Goal: Task Accomplishment & Management: Use online tool/utility

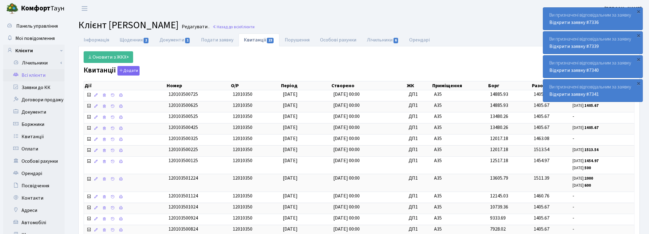
drag, startPoint x: 500, startPoint y: 21, endPoint x: 468, endPoint y: 15, distance: 32.7
click at [498, 20] on h2 "Клієнт Остаповська Ірина Миколаївна Редагувати . Назад до всіх Клієнти" at bounding box center [358, 25] width 561 height 12
click at [506, 29] on h2 "Клієнт Остаповська Ірина Миколаївна Редагувати . Назад до всіх Клієнти" at bounding box center [358, 25] width 561 height 12
click at [254, 28] on span "Клієнти" at bounding box center [248, 27] width 14 height 6
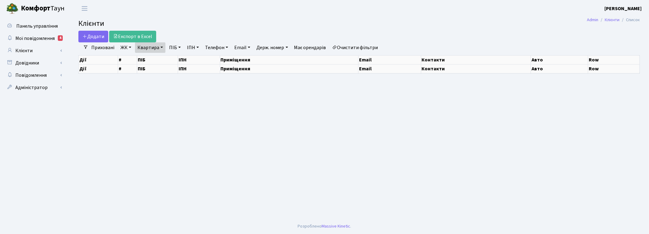
select select "25"
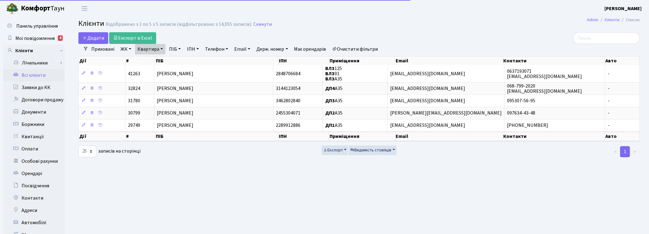
click at [160, 50] on link "Квартира" at bounding box center [150, 49] width 30 height 10
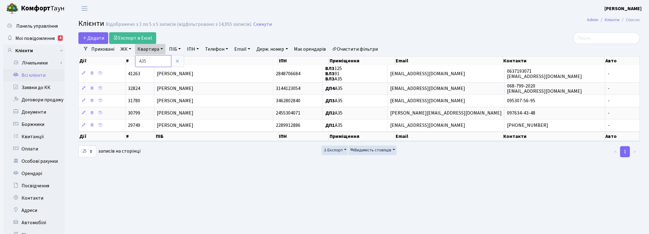
click at [151, 57] on input "А35" at bounding box center [153, 61] width 36 height 12
drag, startPoint x: 150, startPoint y: 61, endPoint x: 135, endPoint y: 61, distance: 14.4
click at [135, 61] on input "А35" at bounding box center [153, 61] width 36 height 12
type input "47"
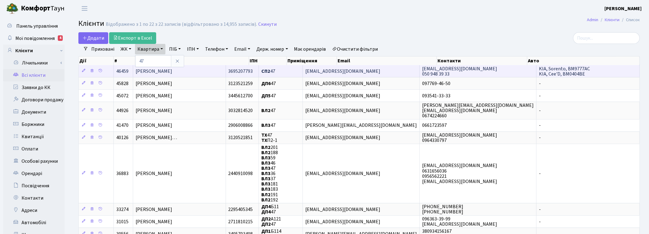
click at [172, 74] on span "Палієнко Артем Адрійович" at bounding box center [153, 71] width 37 height 7
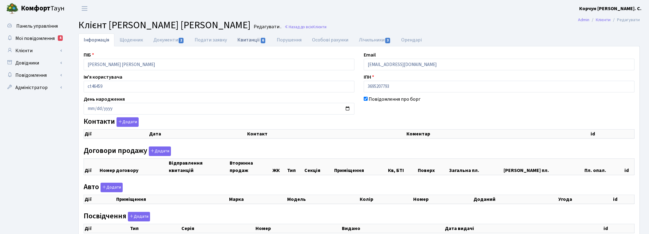
click at [252, 39] on link "Квитанції 6" at bounding box center [251, 39] width 39 height 13
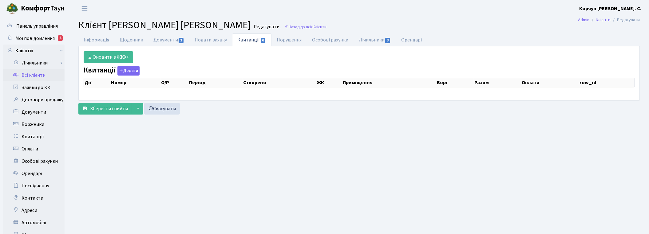
select select "25"
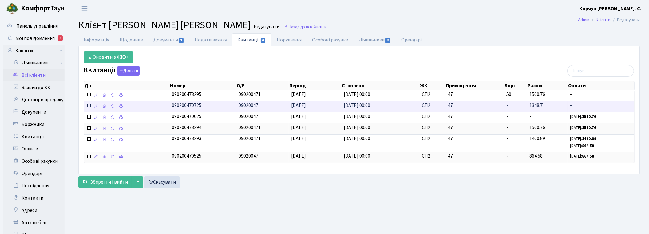
click at [88, 106] on icon at bounding box center [88, 106] width 5 height 5
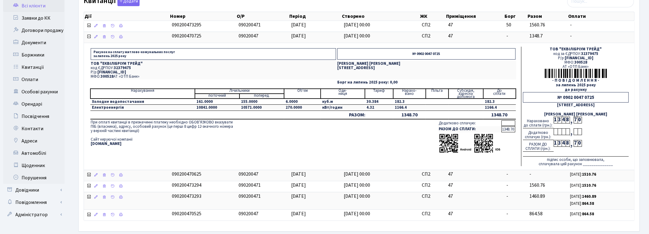
scroll to position [25, 0]
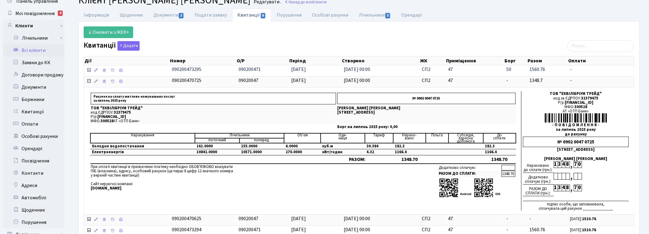
click at [88, 72] on icon at bounding box center [88, 70] width 5 height 5
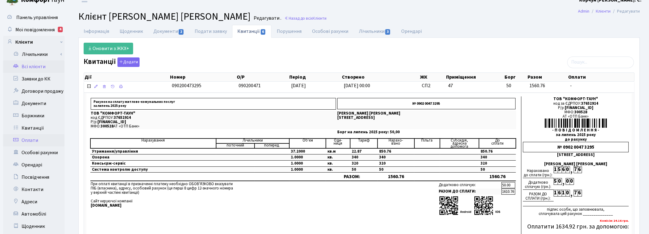
scroll to position [0, 0]
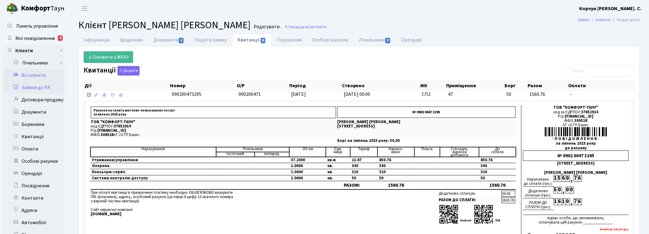
click at [49, 91] on link "Заявки до КК" at bounding box center [33, 87] width 61 height 12
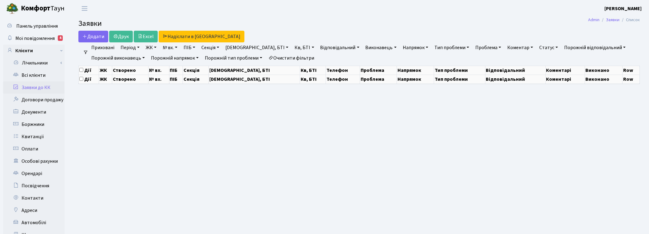
select select "25"
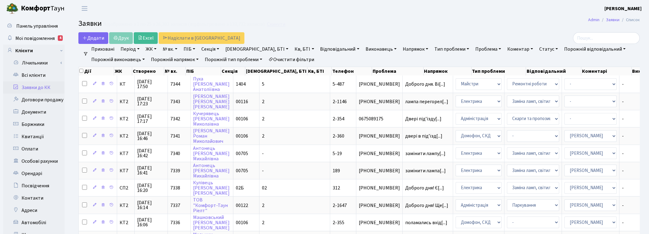
click at [274, 25] on link "Скинути" at bounding box center [276, 25] width 18 height 6
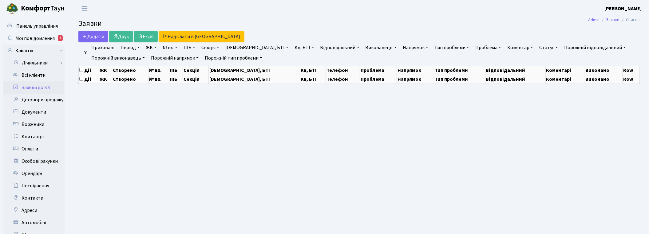
select select "25"
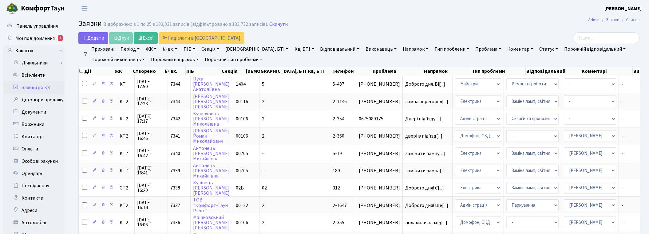
click at [400, 49] on link "Напрямок" at bounding box center [415, 49] width 30 height 10
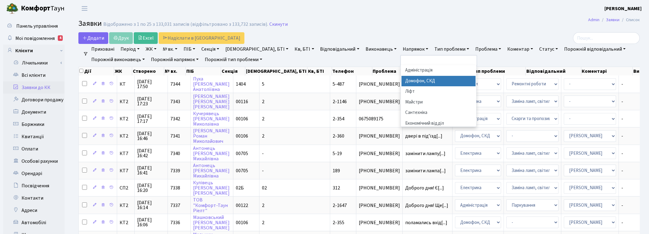
click at [401, 80] on li "Домофон, СКД" at bounding box center [438, 81] width 74 height 11
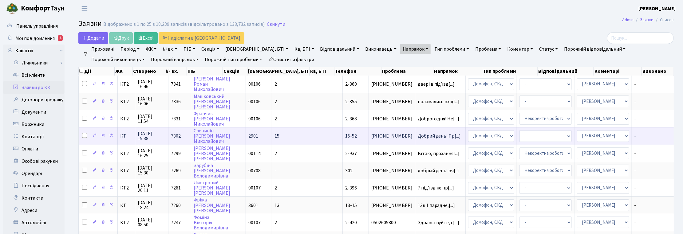
click at [84, 134] on input "checkbox" at bounding box center [84, 135] width 5 height 5
checkbox input "true"
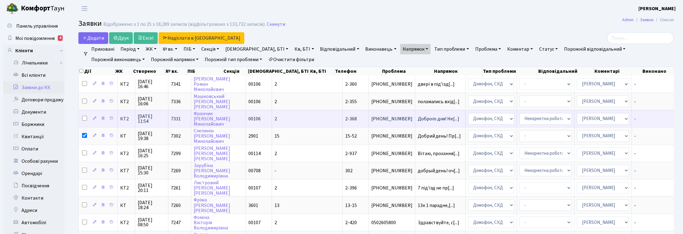
click at [84, 119] on input "checkbox" at bounding box center [84, 118] width 5 height 5
checkbox input "true"
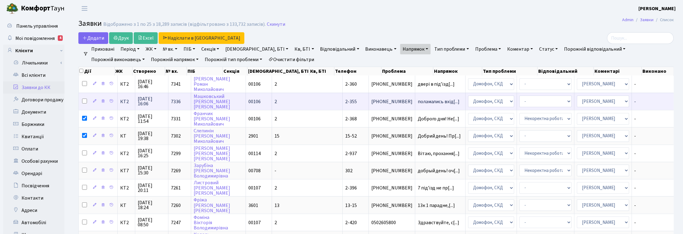
click at [83, 102] on input "checkbox" at bounding box center [84, 101] width 5 height 5
checkbox input "true"
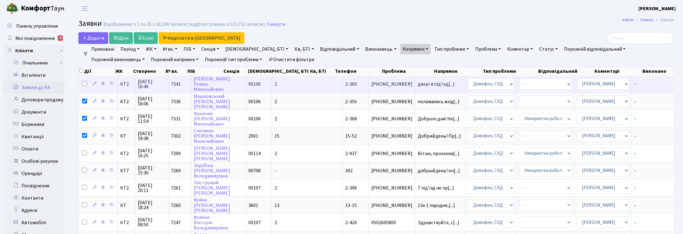
click at [84, 85] on input "checkbox" at bounding box center [84, 83] width 5 height 5
checkbox input "true"
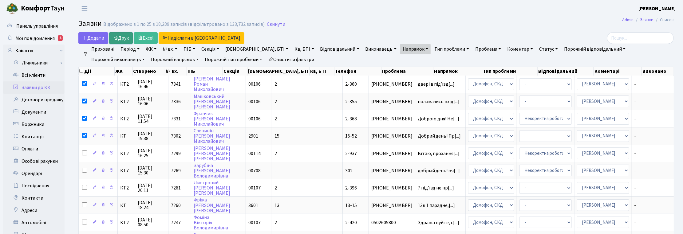
click at [120, 35] on link "Друк" at bounding box center [121, 38] width 24 height 12
click at [82, 71] on input "checkbox" at bounding box center [81, 71] width 4 height 4
checkbox input "true"
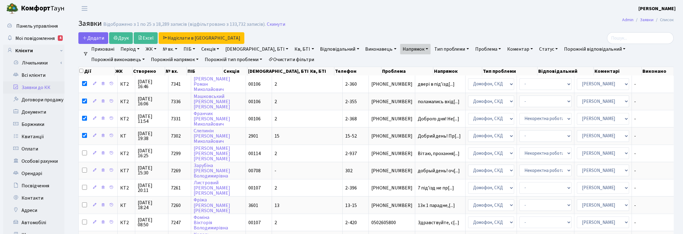
checkbox input "true"
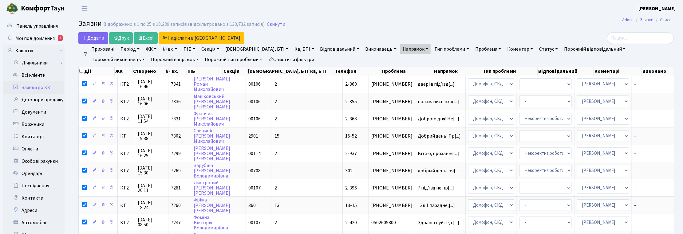
checkbox input "true"
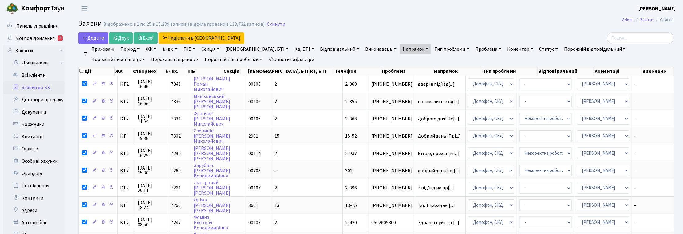
checkbox input "true"
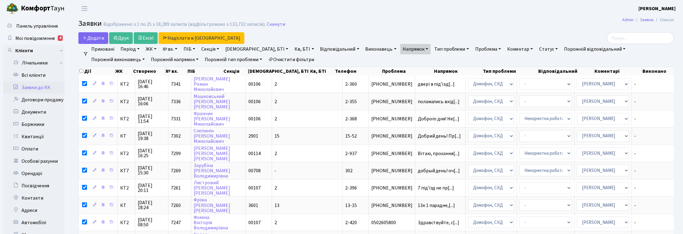
checkbox input "true"
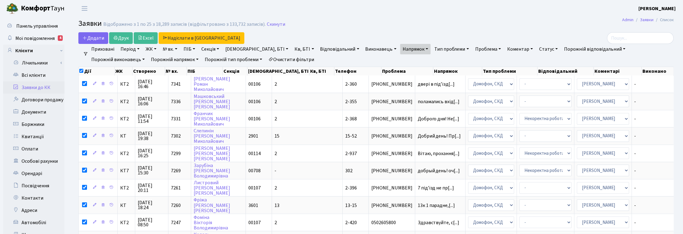
click at [82, 71] on input "checkbox" at bounding box center [81, 71] width 4 height 4
checkbox input "false"
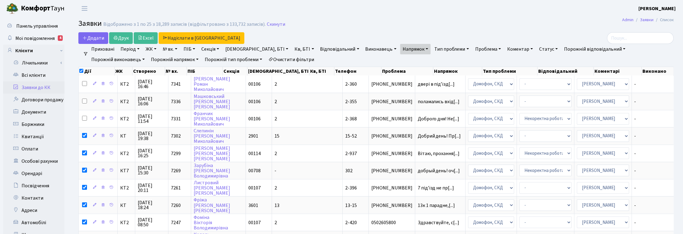
checkbox input "false"
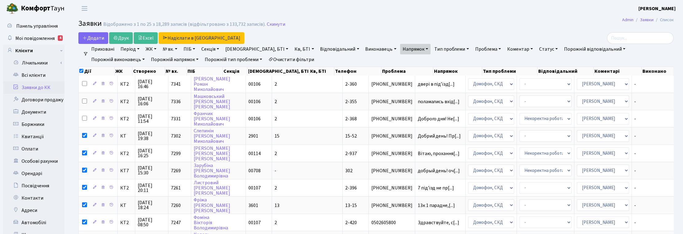
checkbox input "false"
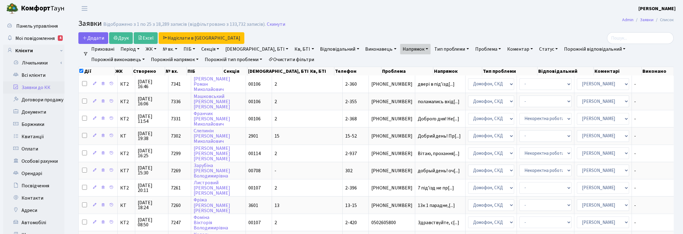
checkbox input "false"
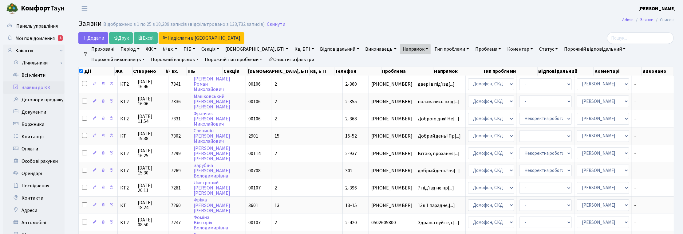
checkbox input "false"
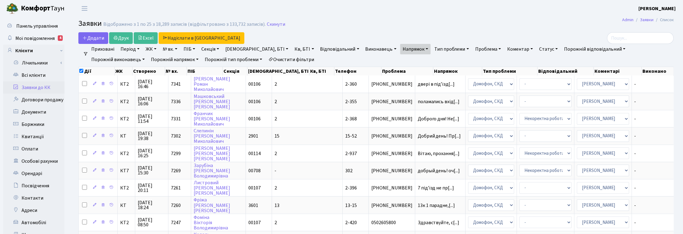
checkbox input "false"
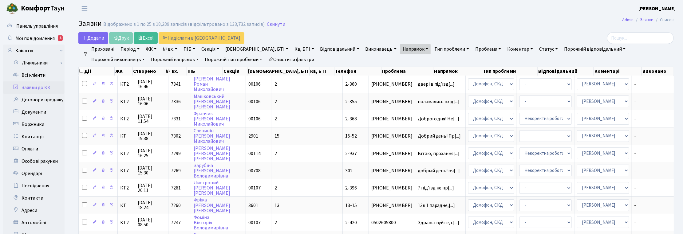
click at [400, 50] on link "Напрямок" at bounding box center [415, 49] width 30 height 10
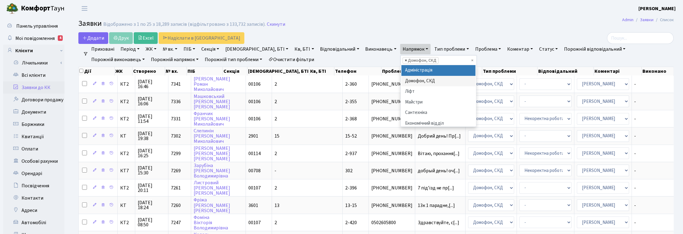
click at [405, 61] on span "×" at bounding box center [406, 60] width 2 height 6
select select
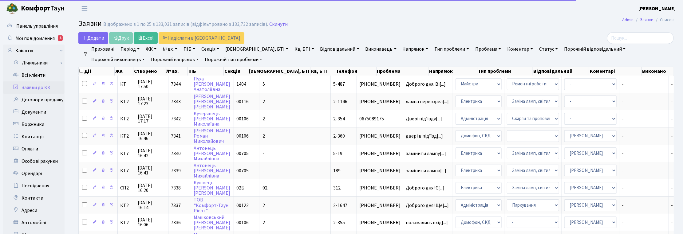
click at [400, 51] on link "Напрямок" at bounding box center [415, 49] width 30 height 10
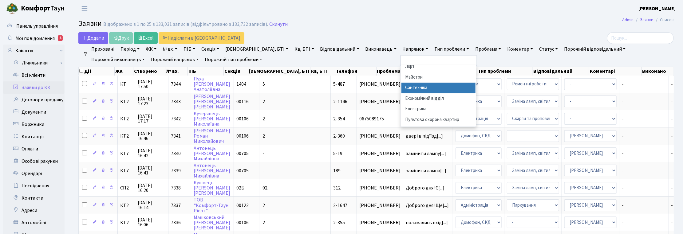
scroll to position [38, 0]
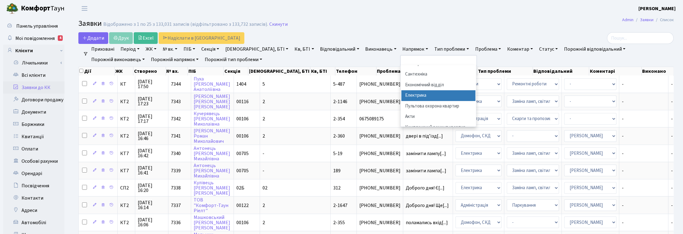
click at [401, 97] on li "Електрика" at bounding box center [438, 95] width 74 height 11
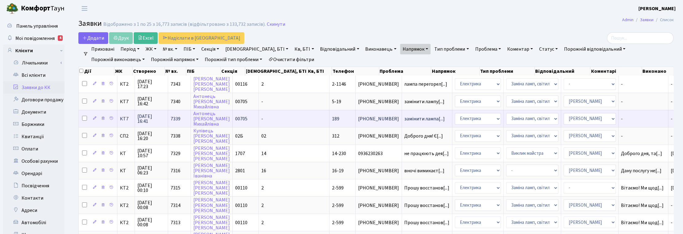
click at [151, 117] on span "26.08.2025 16:41" at bounding box center [151, 119] width 28 height 10
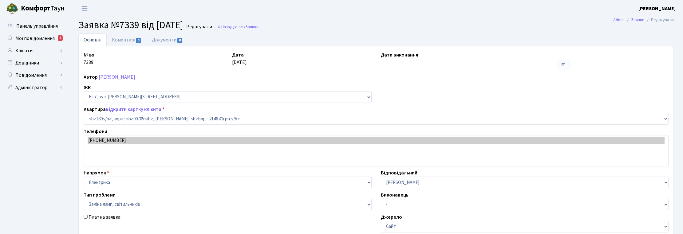
select select "18620"
select select "40"
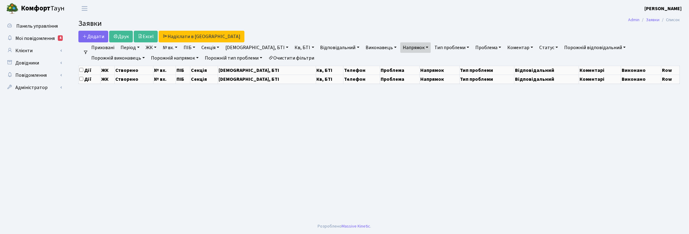
select select "25"
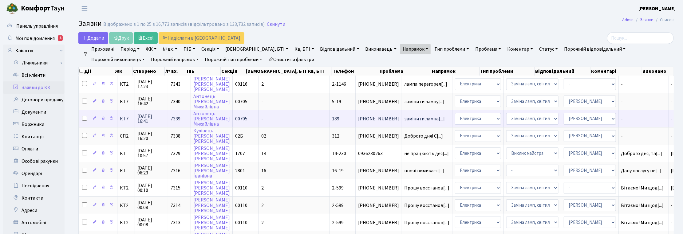
click at [85, 117] on input "checkbox" at bounding box center [84, 118] width 5 height 5
checkbox input "true"
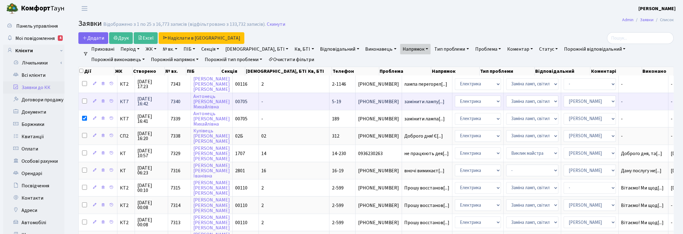
click at [84, 100] on input "checkbox" at bounding box center [84, 101] width 5 height 5
checkbox input "true"
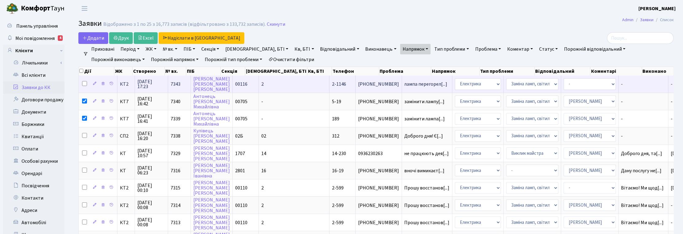
click at [85, 84] on input "checkbox" at bounding box center [84, 83] width 5 height 5
checkbox input "true"
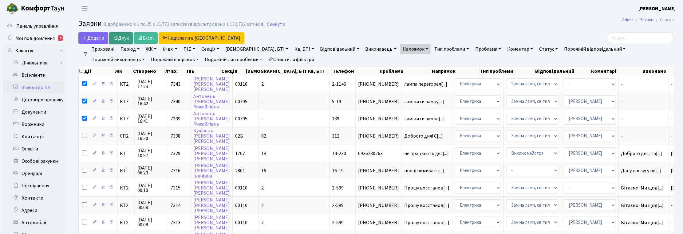
click at [129, 34] on link "Друк" at bounding box center [121, 38] width 24 height 12
click at [81, 71] on input "checkbox" at bounding box center [81, 71] width 4 height 4
checkbox input "true"
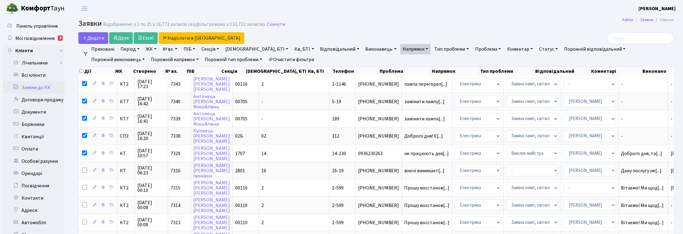
checkbox input "true"
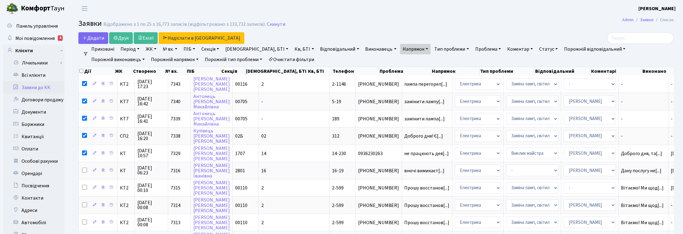
checkbox input "true"
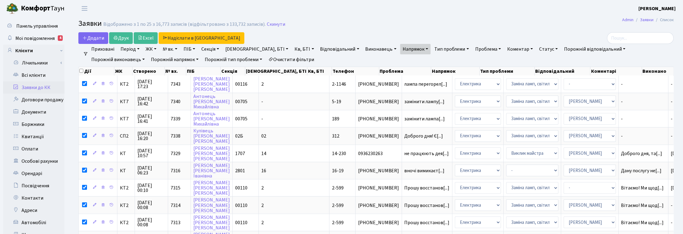
checkbox input "true"
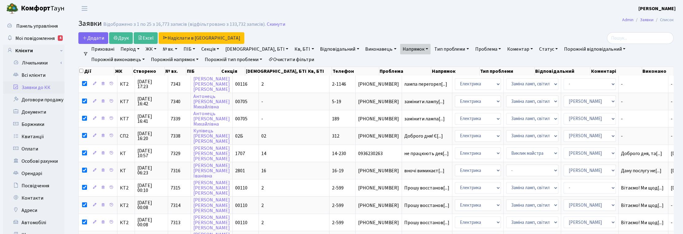
checkbox input "true"
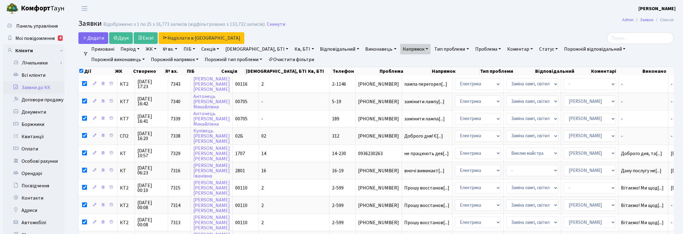
checkbox input "true"
click at [82, 72] on input "checkbox" at bounding box center [81, 71] width 4 height 4
checkbox input "false"
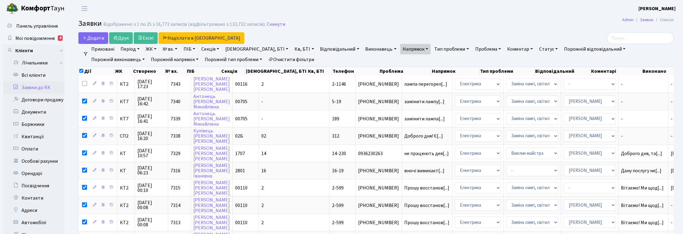
checkbox input "false"
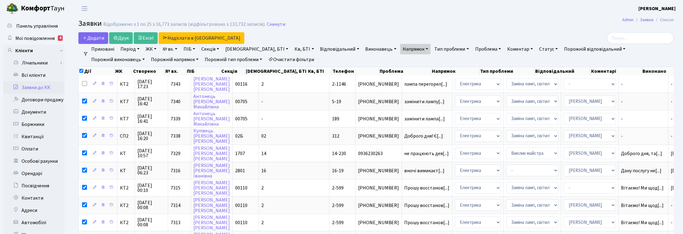
checkbox input "false"
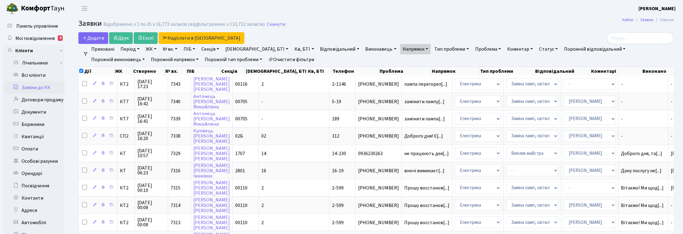
checkbox input "false"
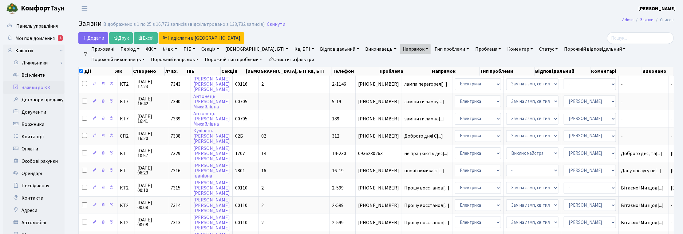
checkbox input "false"
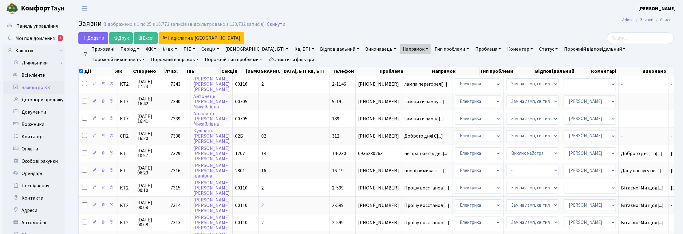
checkbox input "false"
